Goal: Task Accomplishment & Management: Use online tool/utility

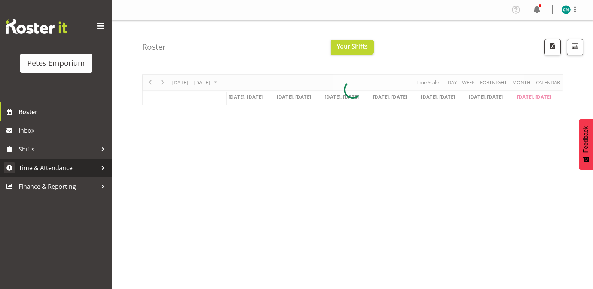
click at [59, 170] on span "Time & Attendance" at bounding box center [58, 167] width 79 height 11
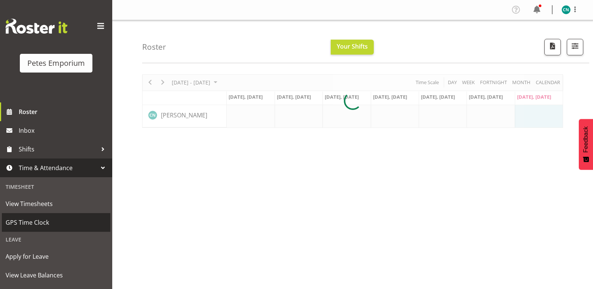
click at [36, 221] on span "GPS Time Clock" at bounding box center [56, 222] width 101 height 11
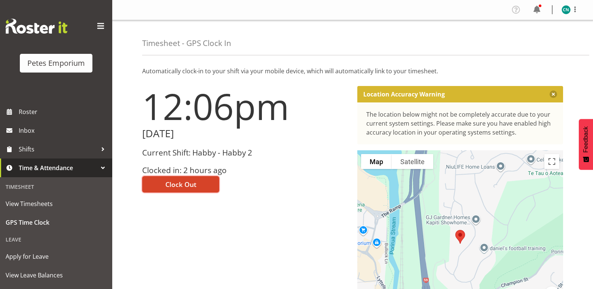
click at [193, 179] on button "Clock Out" at bounding box center [180, 184] width 77 height 16
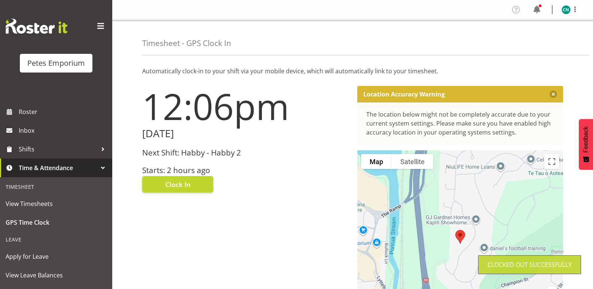
click at [564, 9] on img at bounding box center [566, 9] width 9 height 9
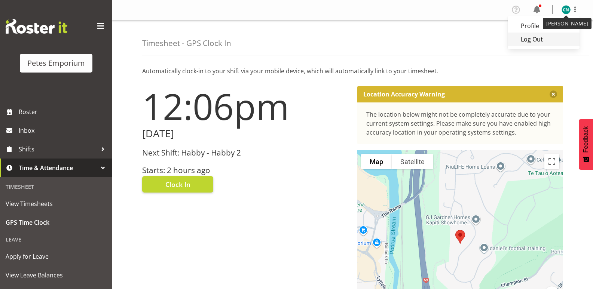
click at [539, 40] on link "Log Out" at bounding box center [544, 39] width 72 height 13
